Goal: Information Seeking & Learning: Learn about a topic

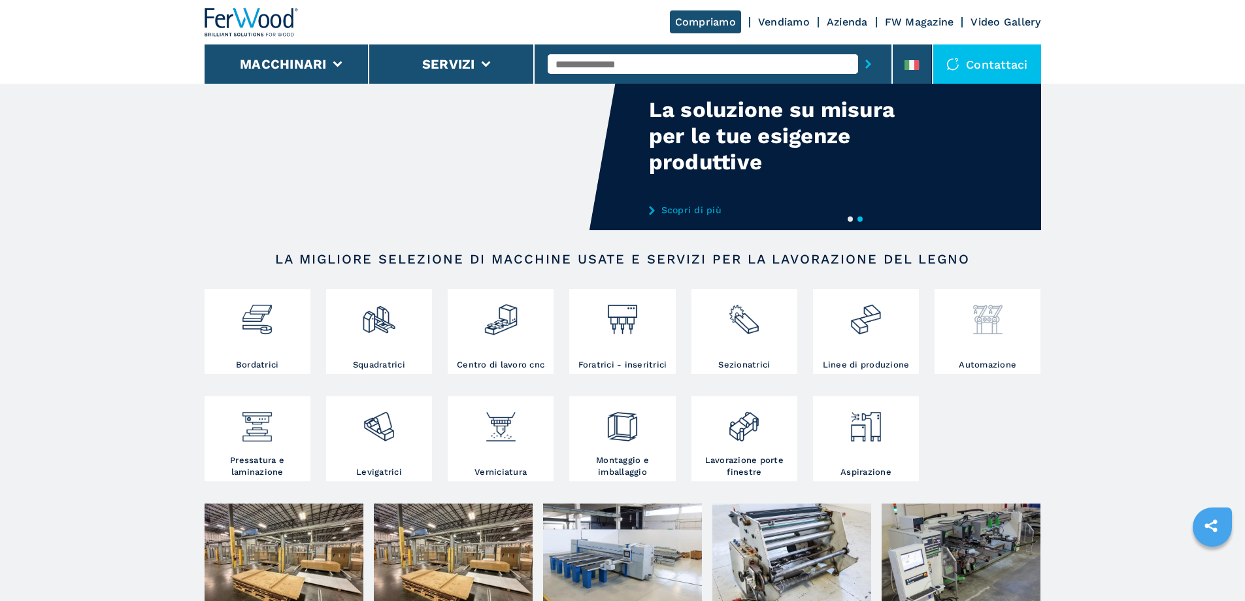
scroll to position [327, 0]
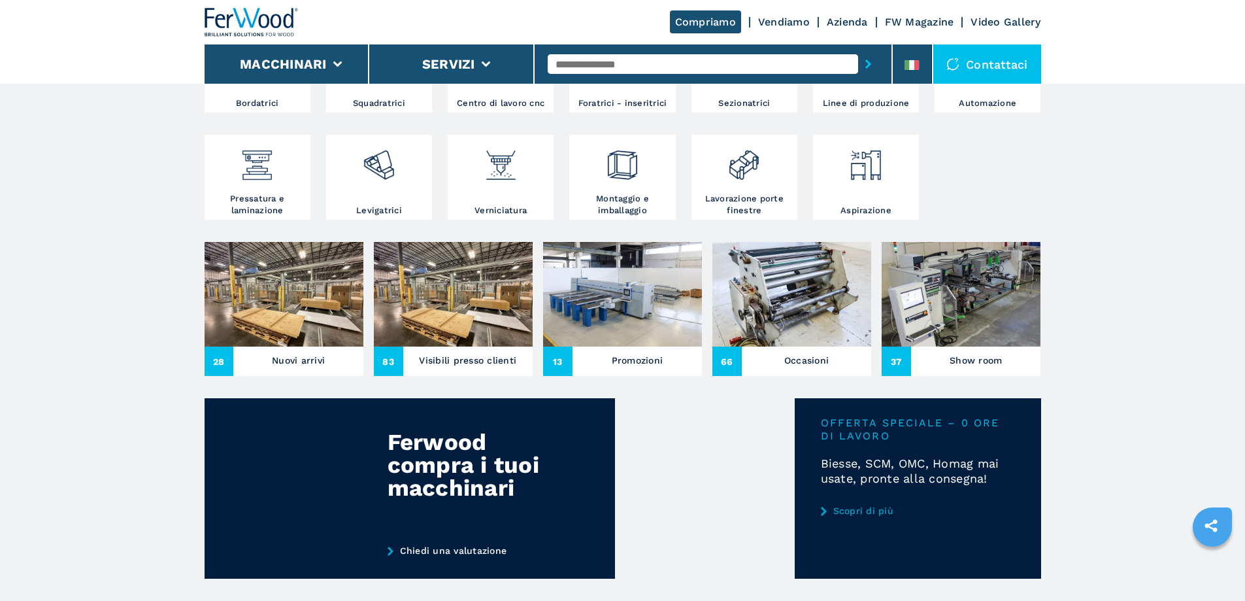
click at [975, 346] on img at bounding box center [961, 294] width 159 height 105
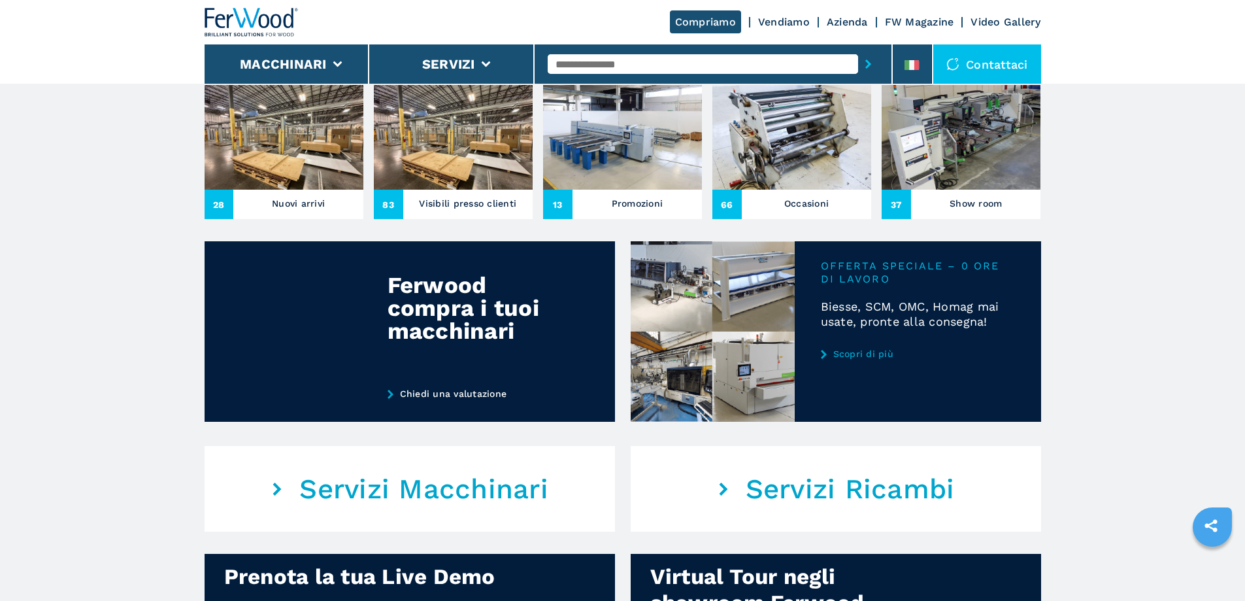
scroll to position [523, 0]
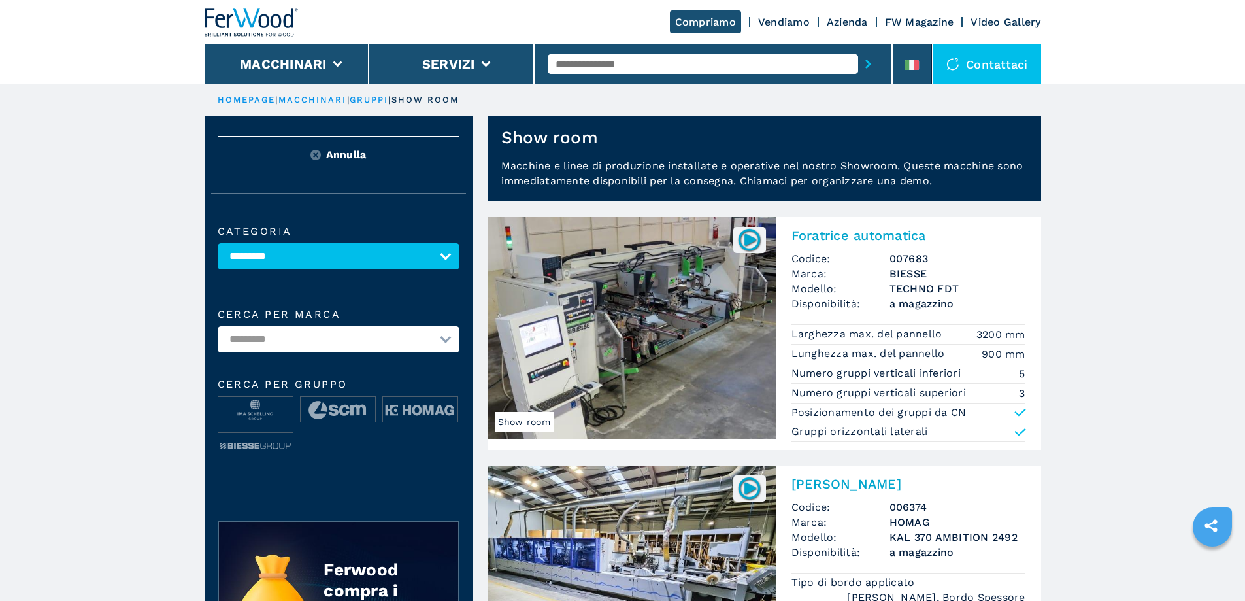
click at [259, 252] on select "**********" at bounding box center [339, 256] width 242 height 26
select select "**********"
click at [218, 252] on select "**********" at bounding box center [339, 256] width 242 height 26
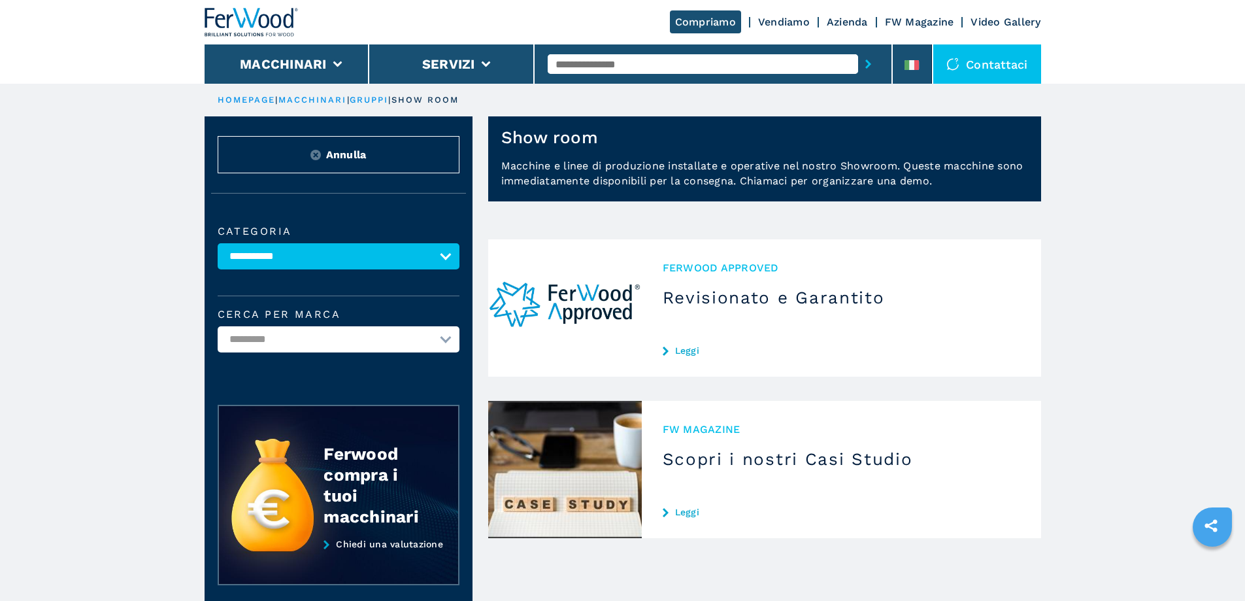
click at [393, 171] on button "Annulla" at bounding box center [339, 154] width 242 height 37
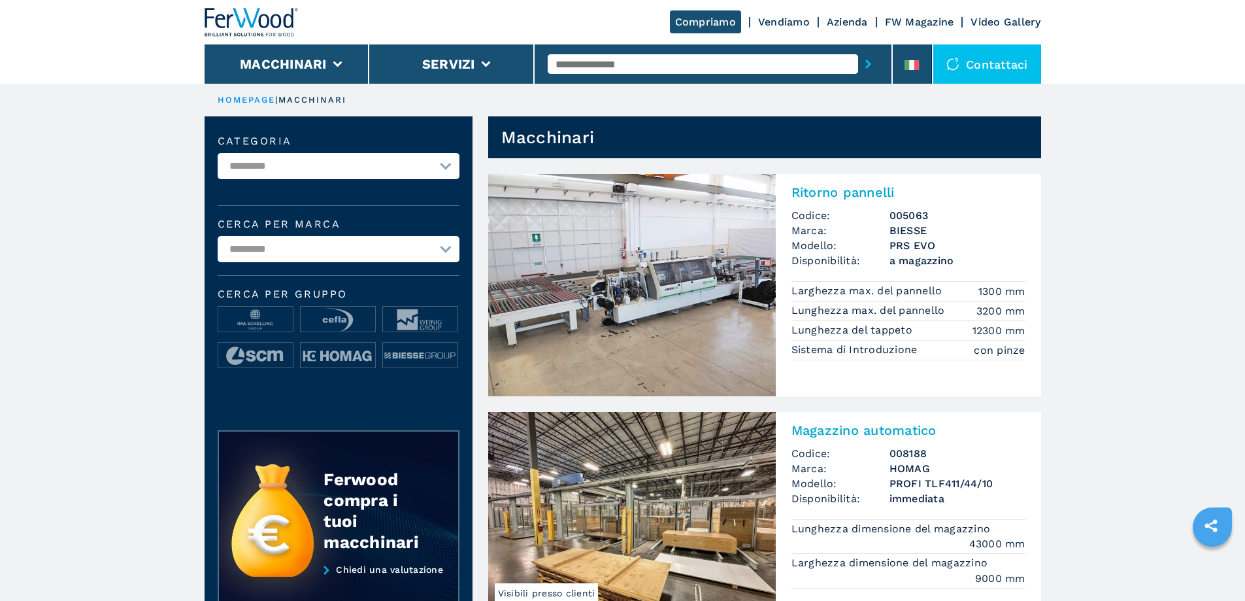
click at [805, 61] on input "text" at bounding box center [703, 64] width 310 height 20
click at [608, 56] on input "text" at bounding box center [703, 64] width 310 height 20
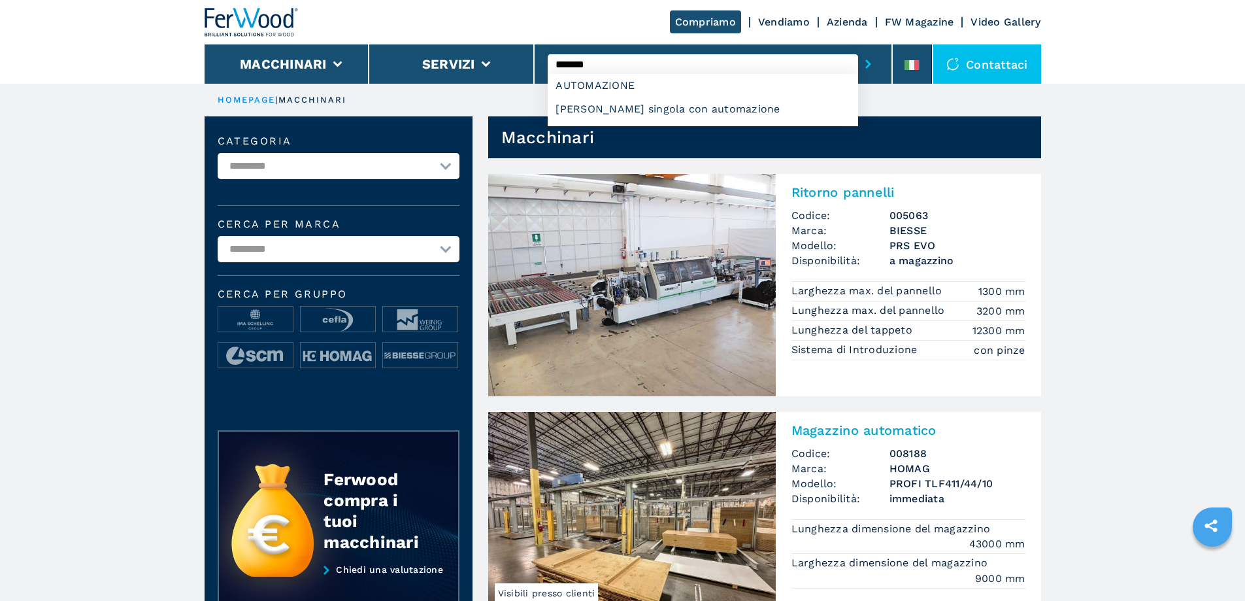
type input "**********"
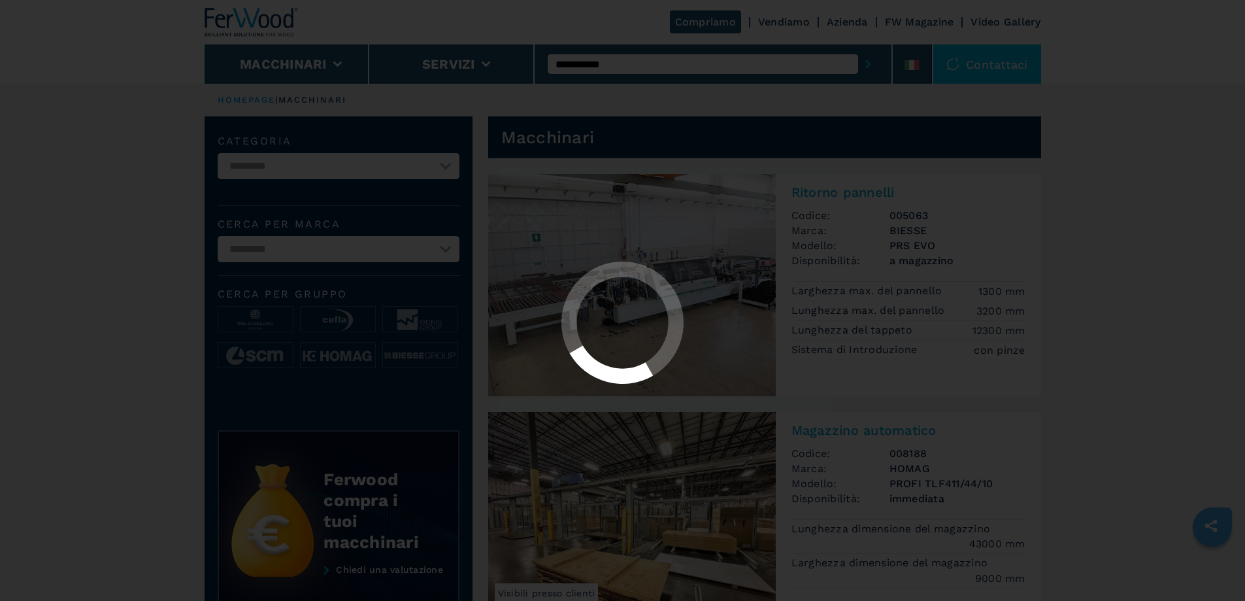
select select "**********"
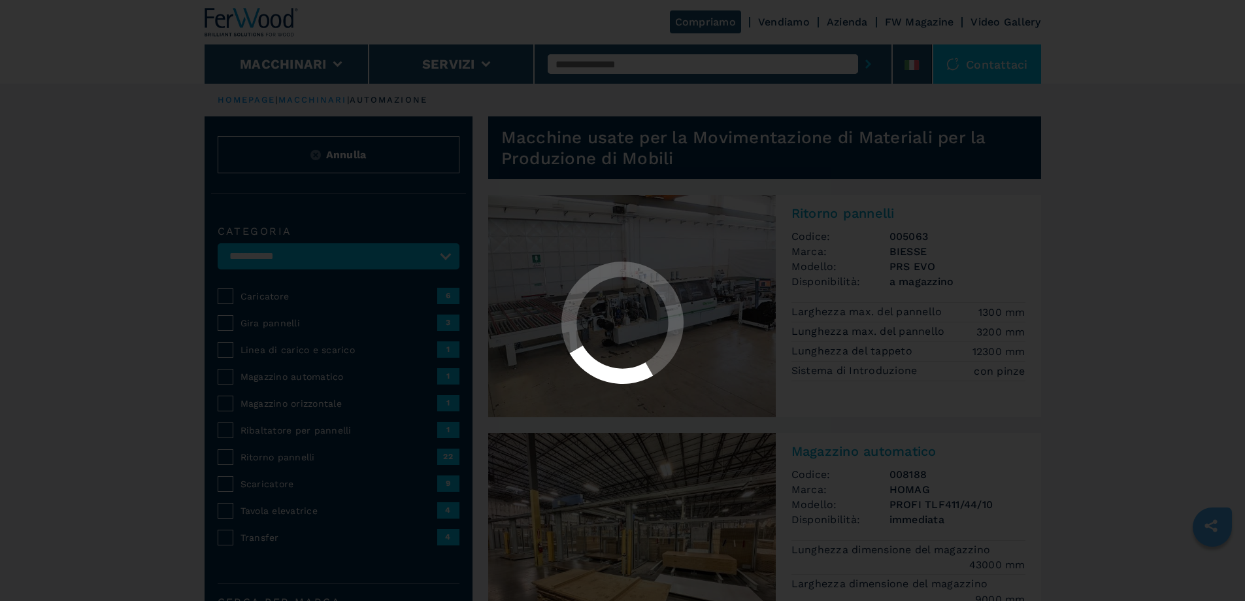
select select "**********"
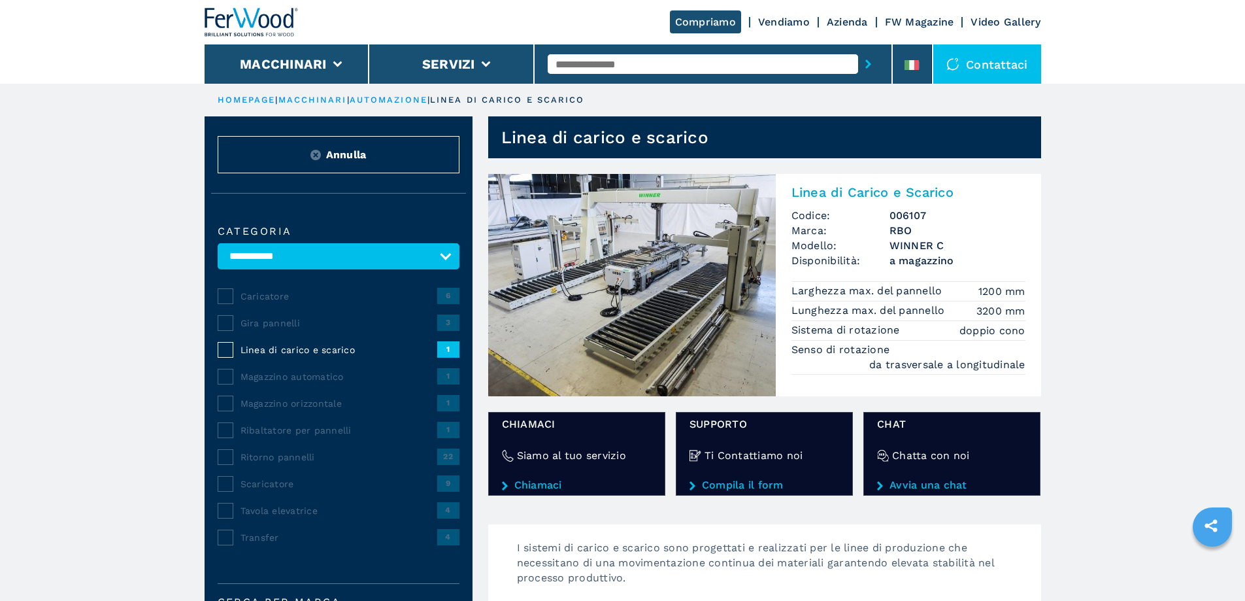
click at [871, 192] on h2 "Linea di Carico e Scarico" at bounding box center [909, 192] width 234 height 16
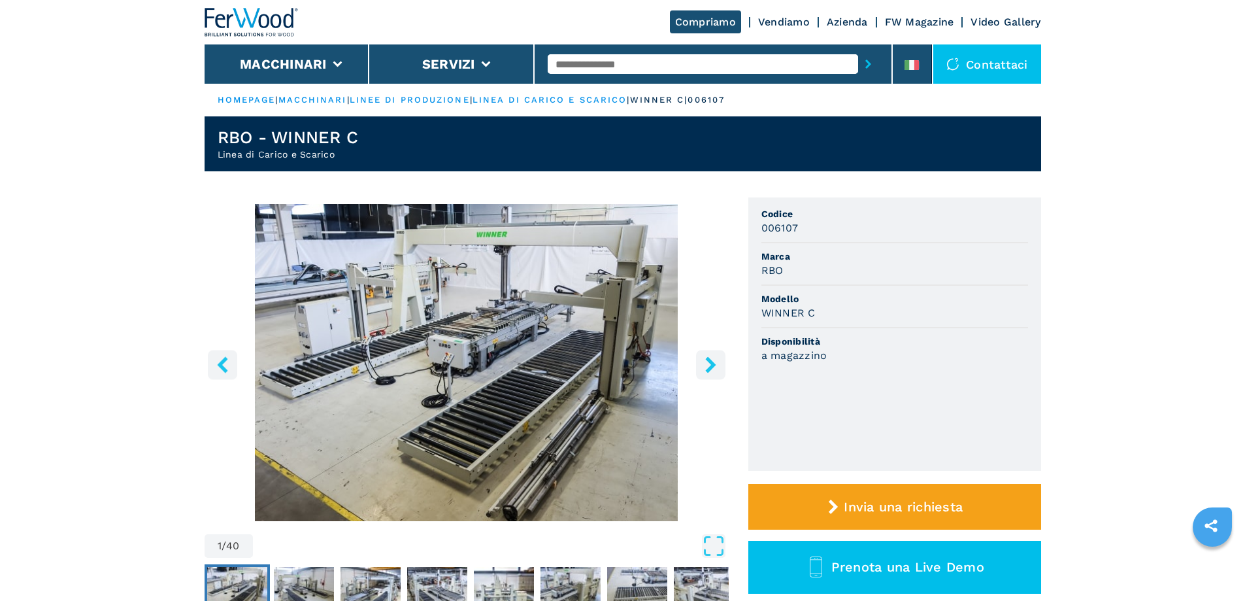
scroll to position [65, 0]
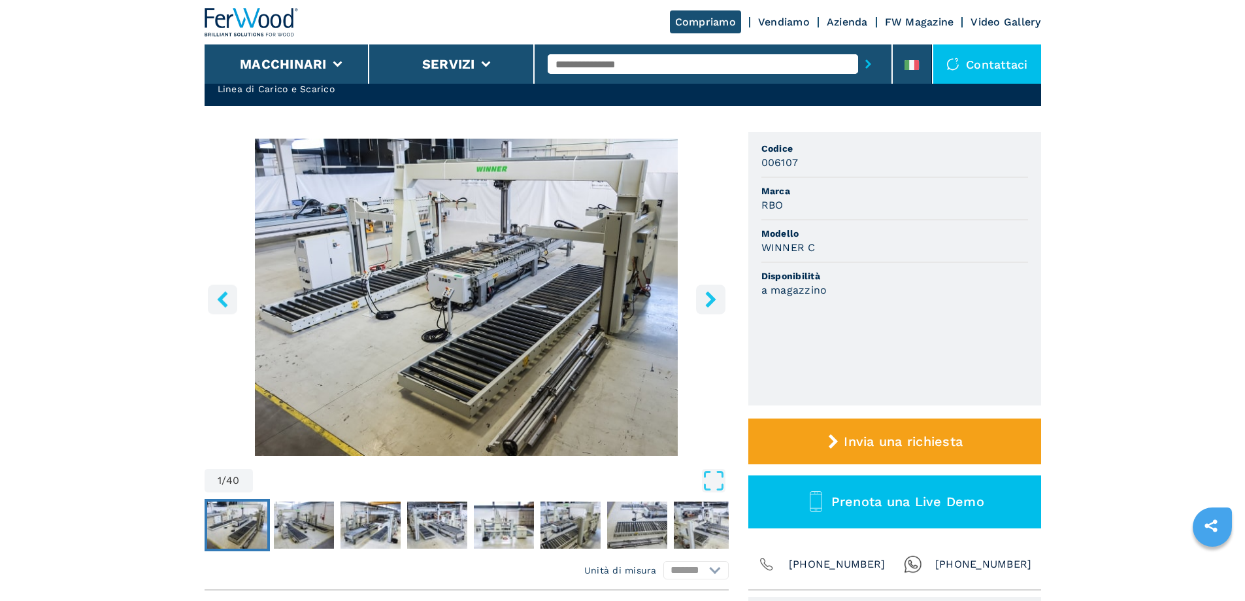
click at [707, 299] on icon "right-button" at bounding box center [711, 299] width 16 height 16
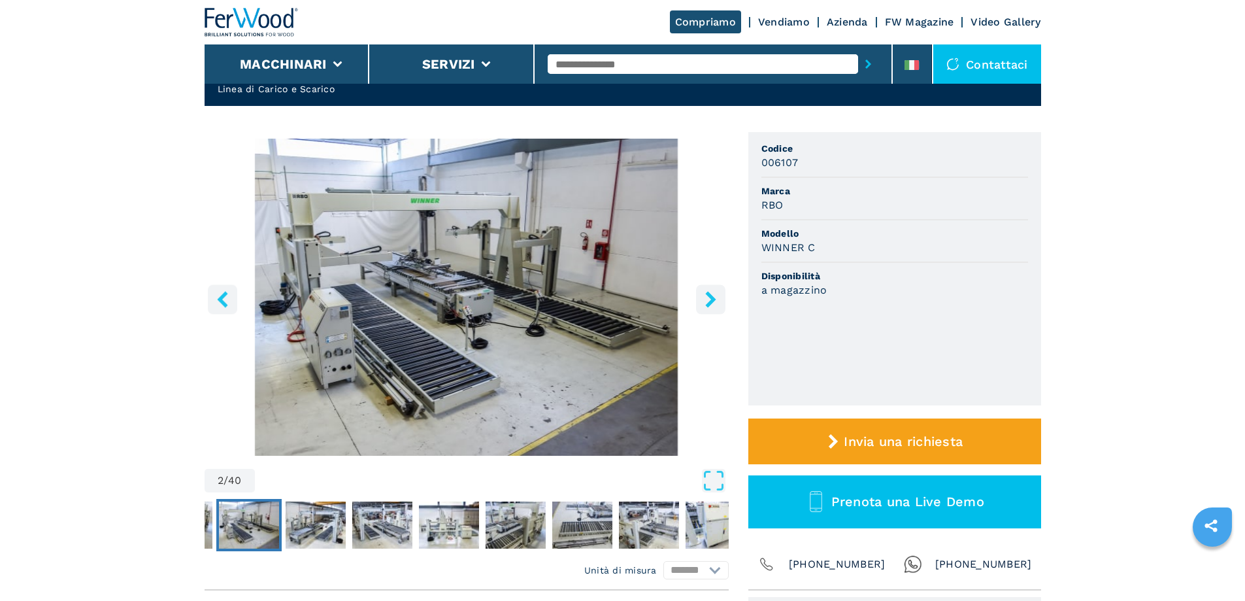
click at [707, 299] on icon "right-button" at bounding box center [711, 299] width 16 height 16
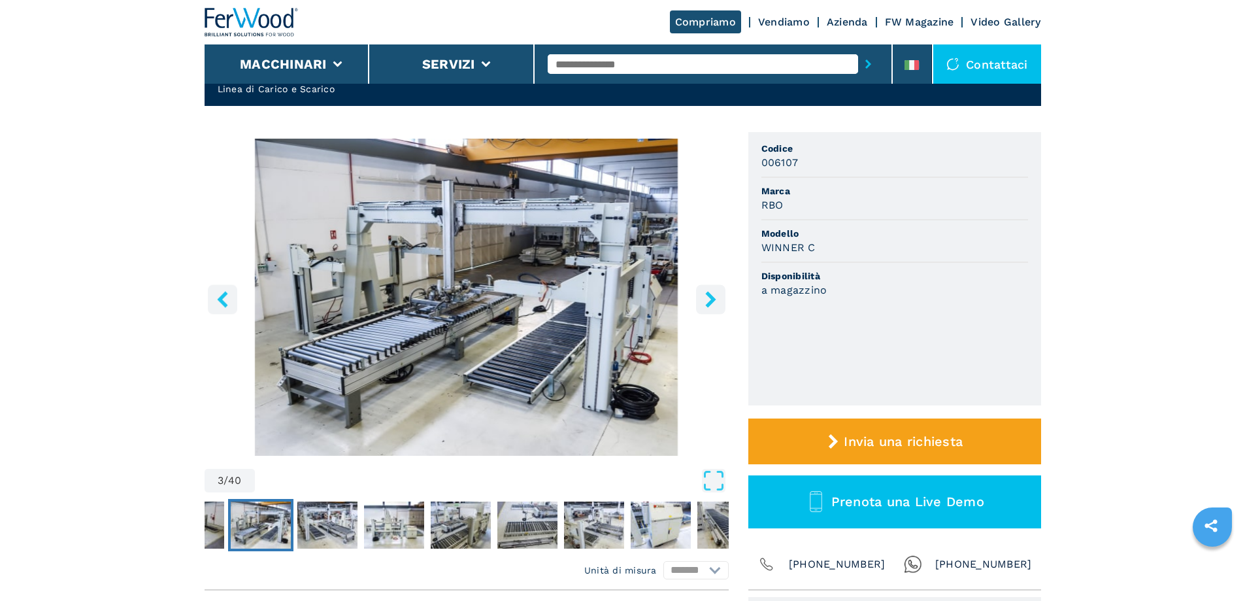
click at [707, 299] on icon "right-button" at bounding box center [711, 299] width 16 height 16
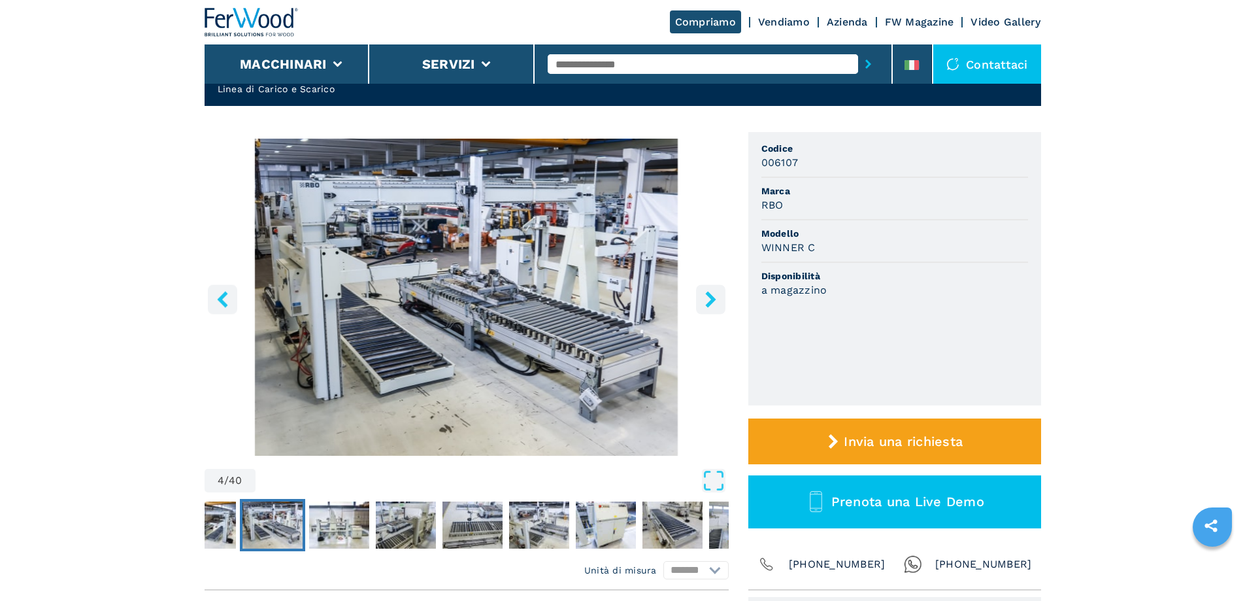
click at [707, 299] on icon "right-button" at bounding box center [711, 299] width 16 height 16
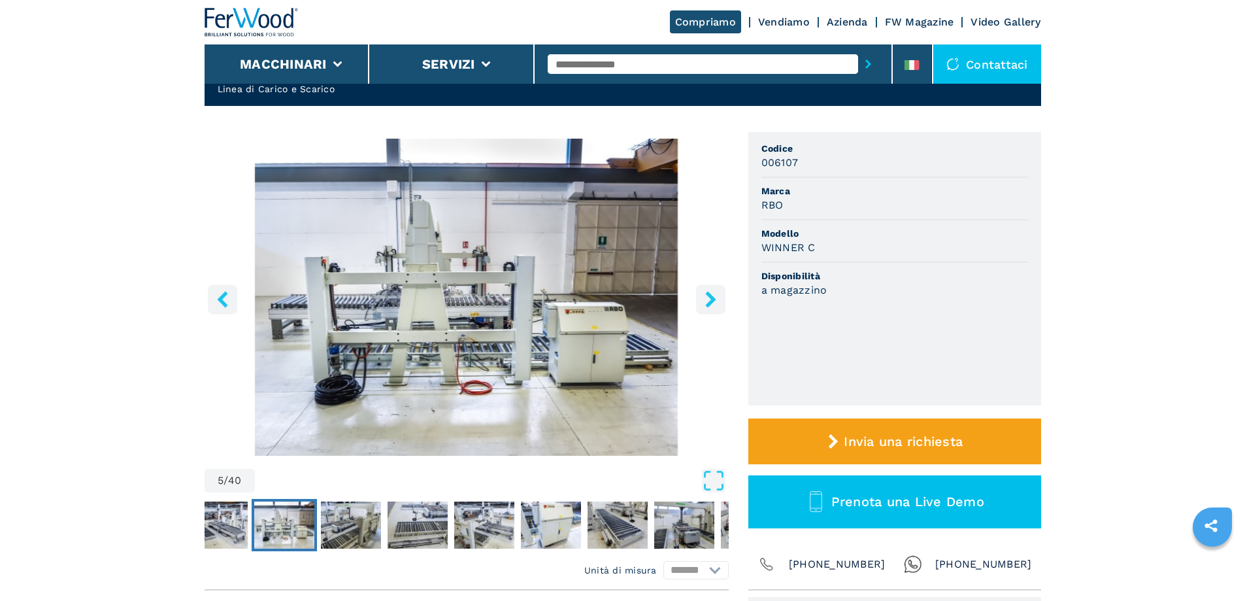
click at [707, 299] on icon "right-button" at bounding box center [711, 299] width 16 height 16
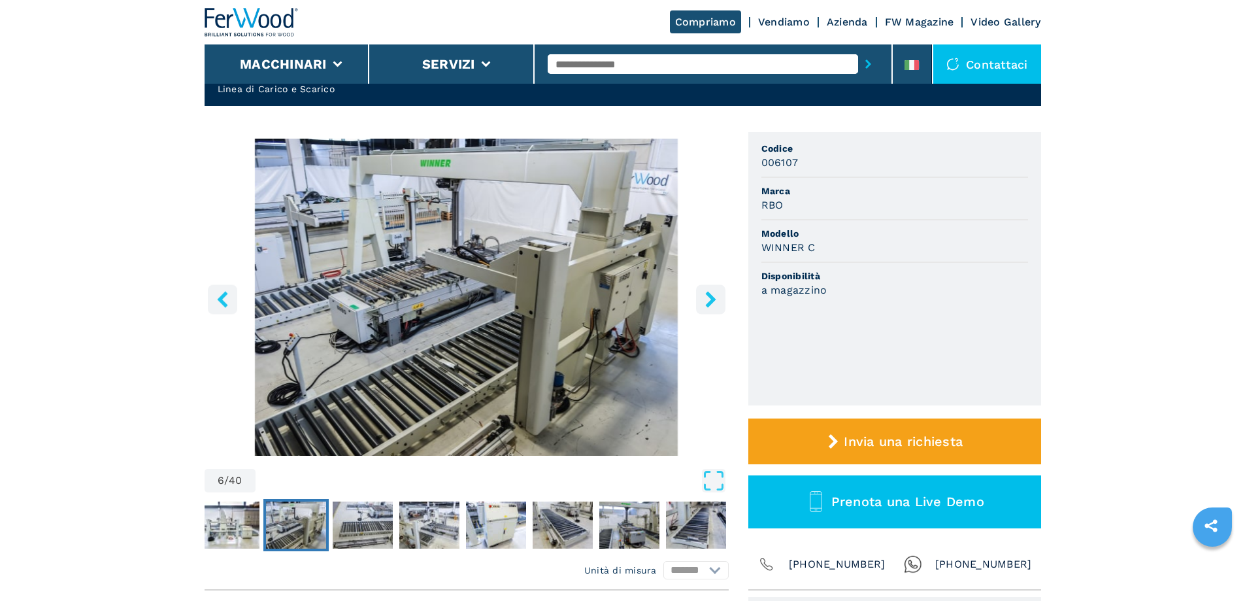
click at [707, 299] on icon "right-button" at bounding box center [711, 299] width 16 height 16
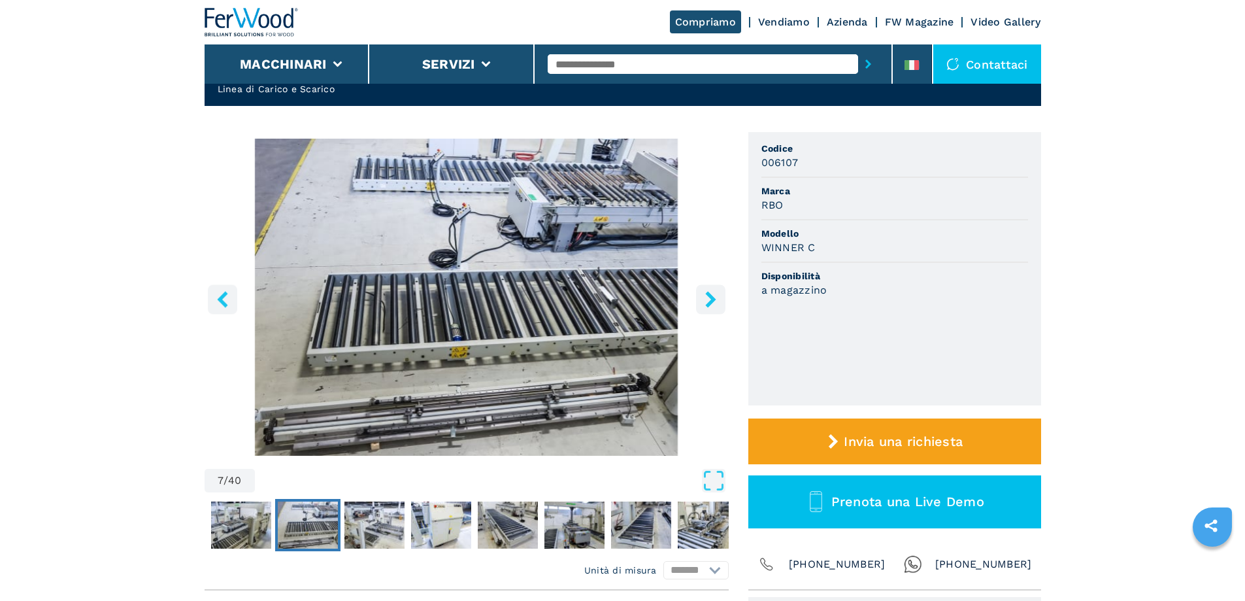
click at [707, 299] on icon "right-button" at bounding box center [711, 299] width 16 height 16
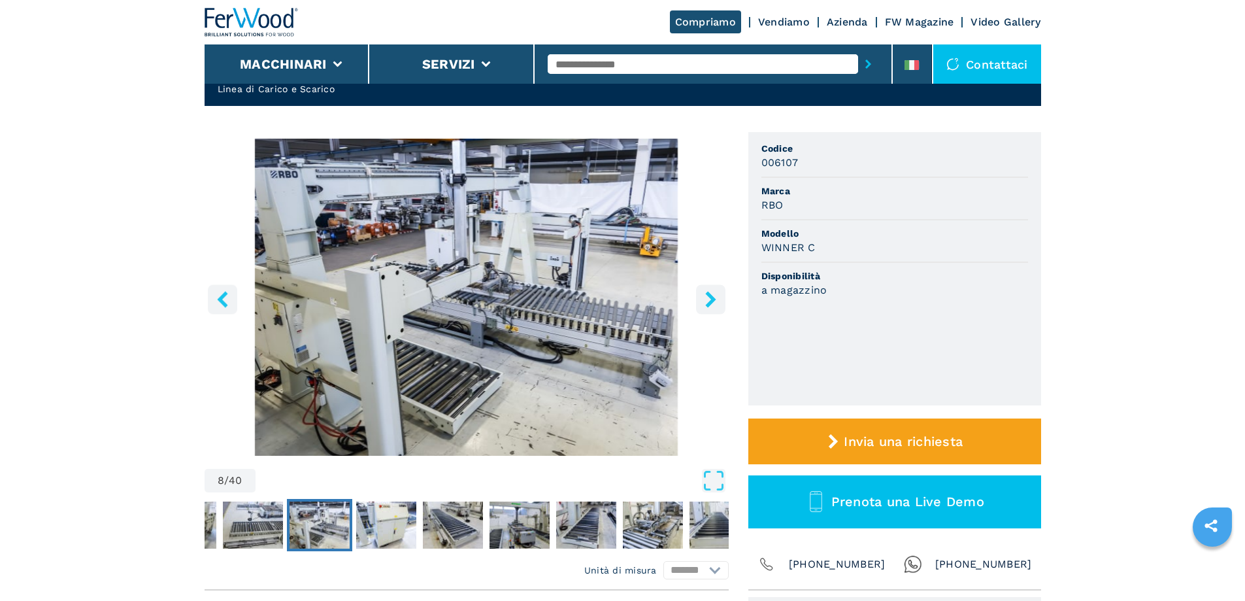
click at [707, 299] on icon "right-button" at bounding box center [711, 299] width 16 height 16
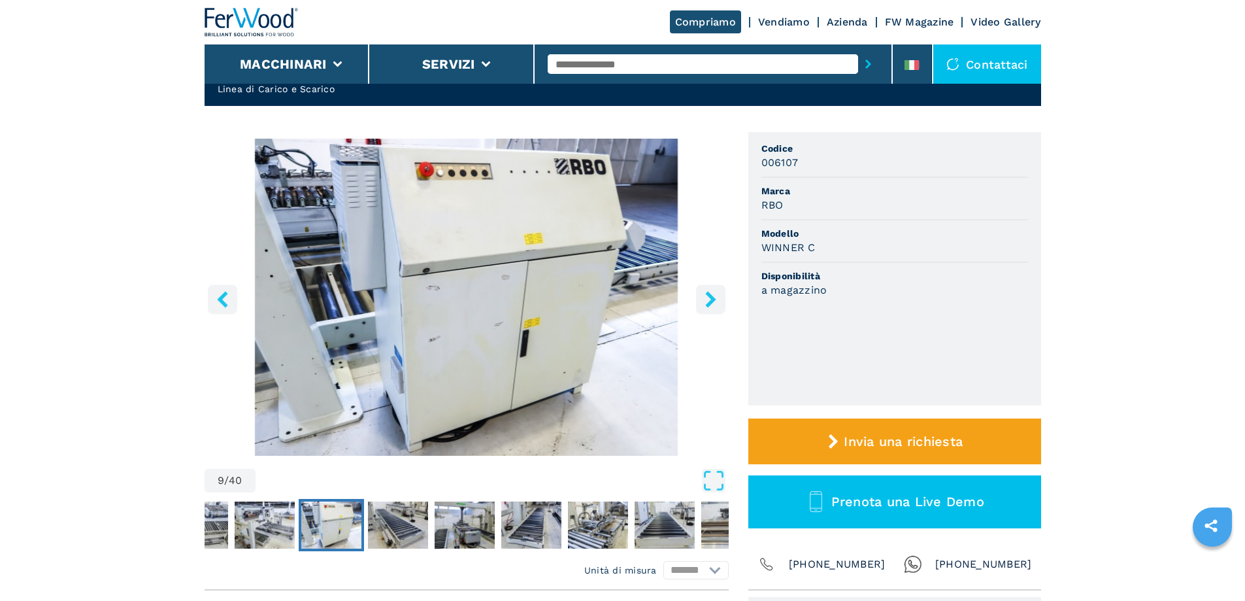
click at [707, 299] on icon "right-button" at bounding box center [711, 299] width 16 height 16
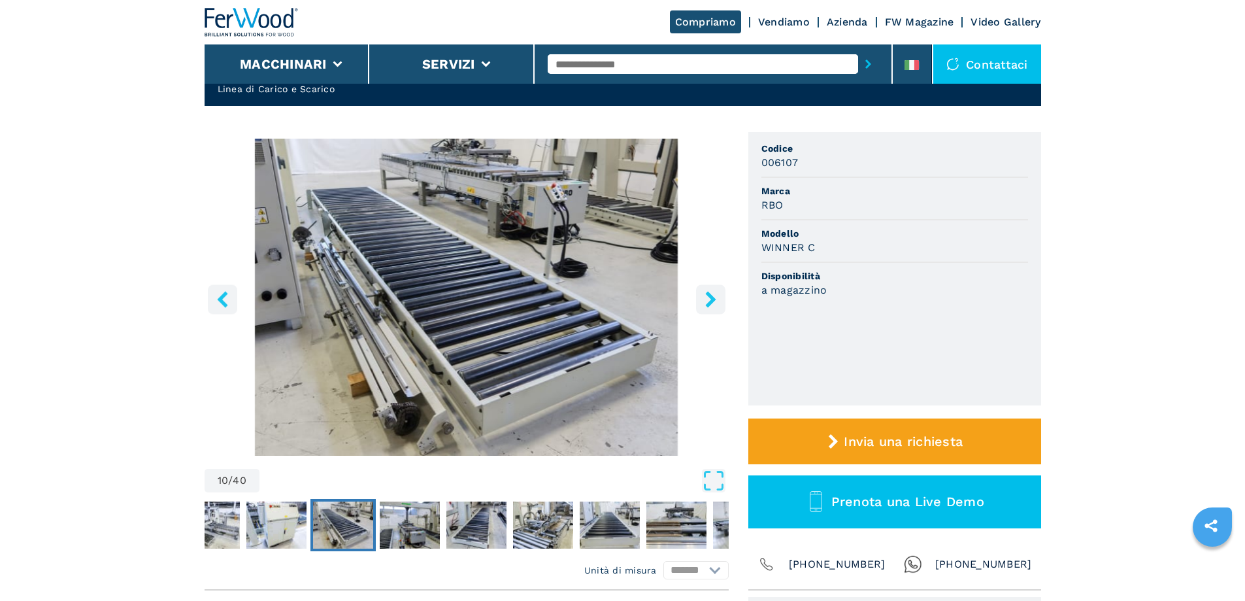
click at [707, 299] on icon "right-button" at bounding box center [711, 299] width 16 height 16
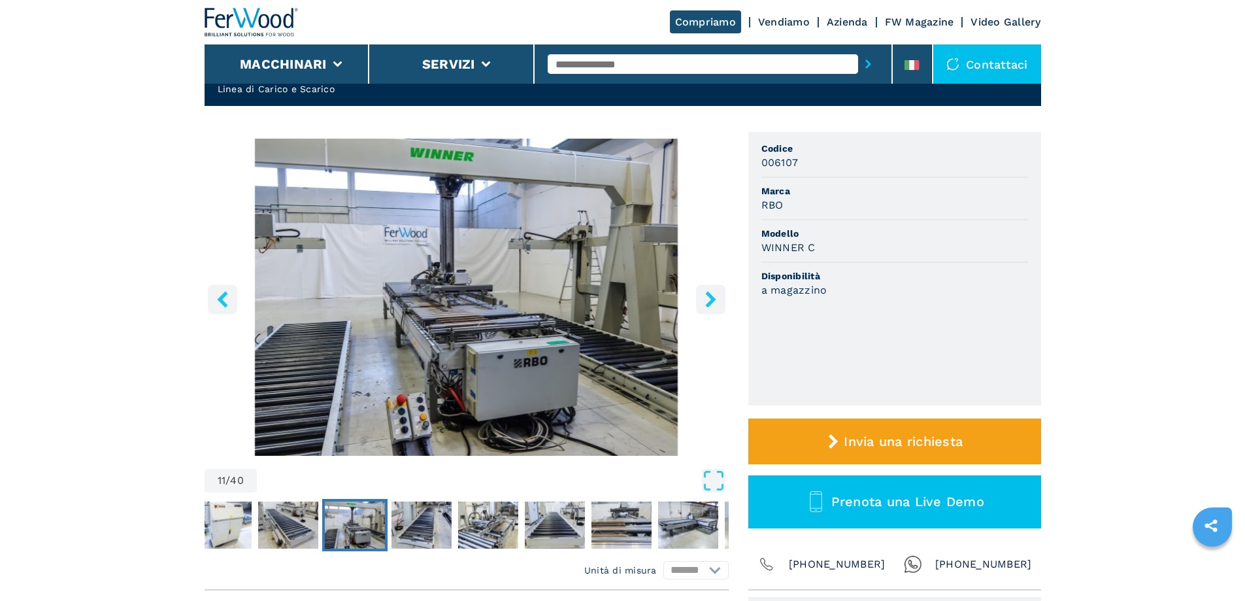
click at [707, 299] on icon "right-button" at bounding box center [711, 299] width 16 height 16
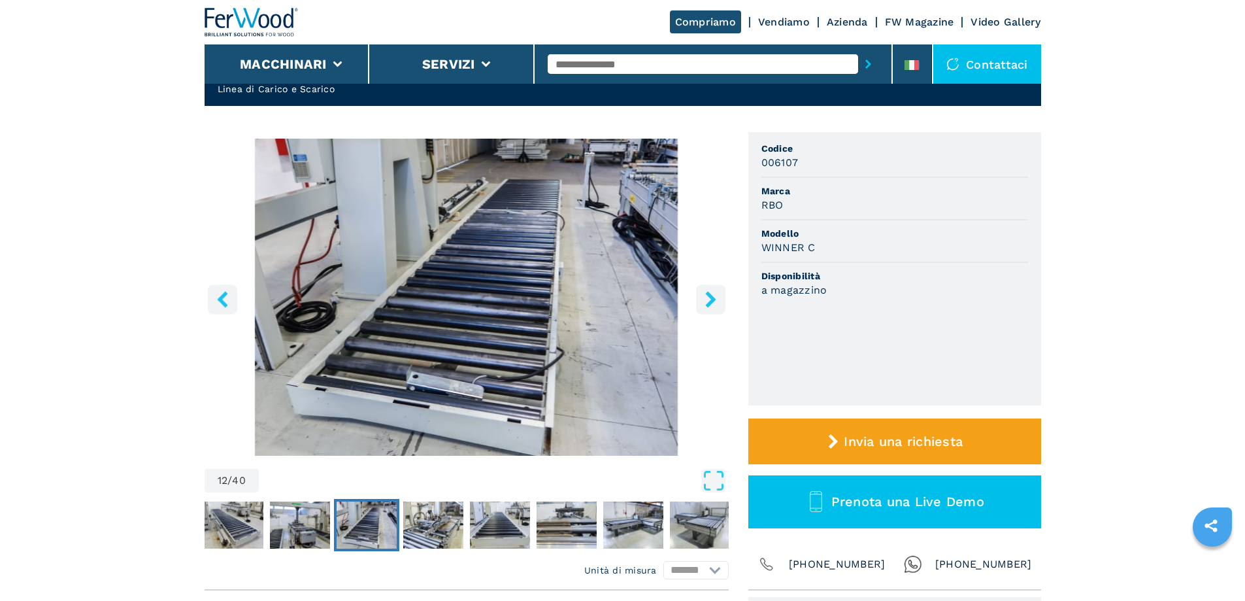
click at [707, 299] on icon "right-button" at bounding box center [711, 299] width 16 height 16
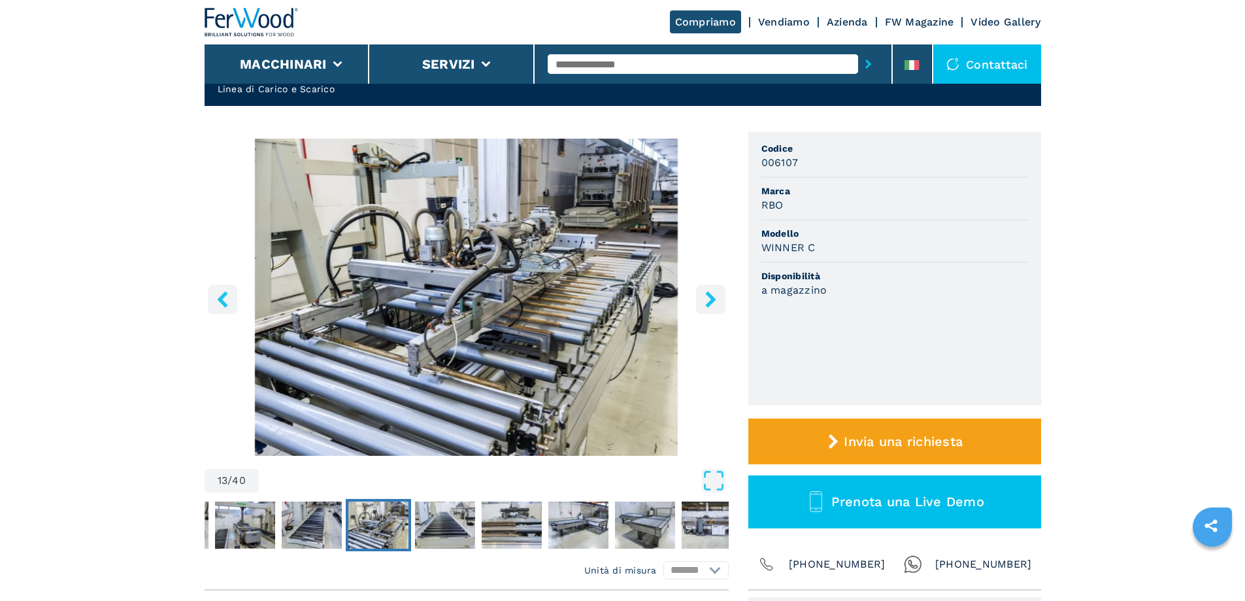
click at [707, 299] on icon "right-button" at bounding box center [711, 299] width 16 height 16
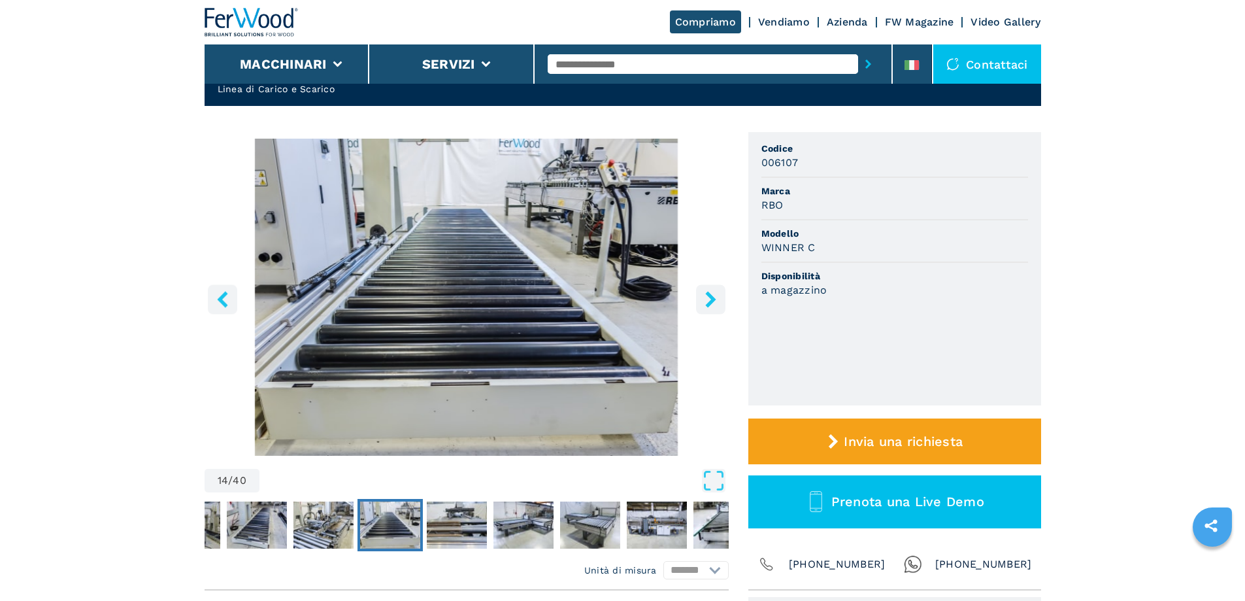
click at [707, 299] on icon "right-button" at bounding box center [711, 299] width 16 height 16
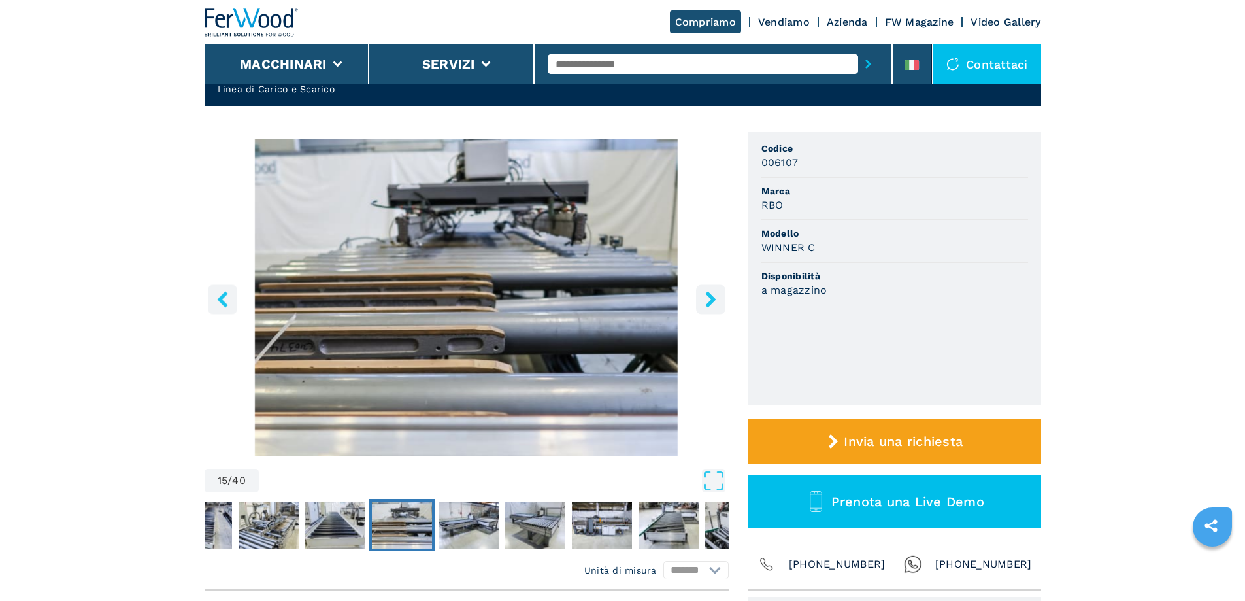
click at [707, 299] on icon "right-button" at bounding box center [711, 299] width 16 height 16
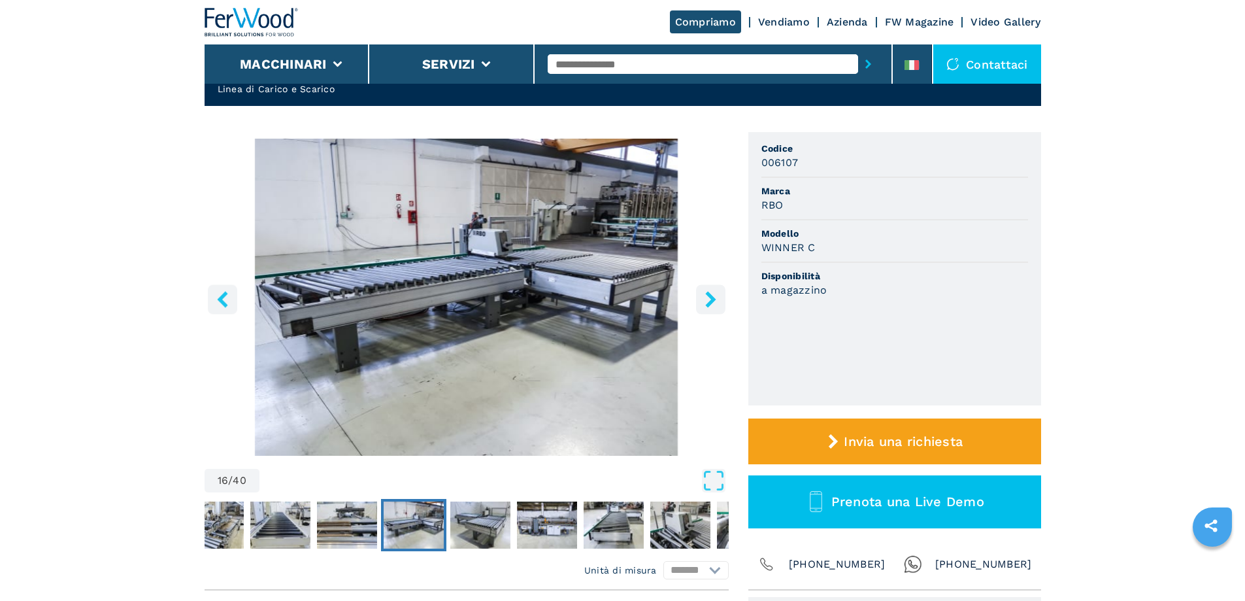
click at [707, 299] on icon "right-button" at bounding box center [711, 299] width 16 height 16
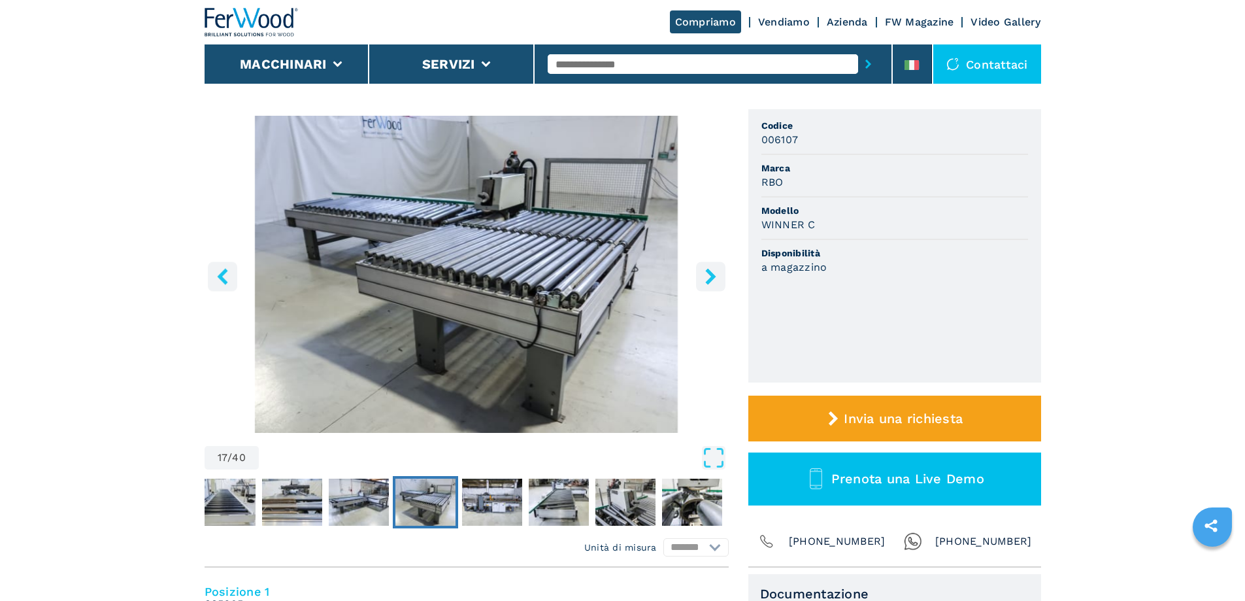
scroll to position [0, 0]
